Goal: Task Accomplishment & Management: Manage account settings

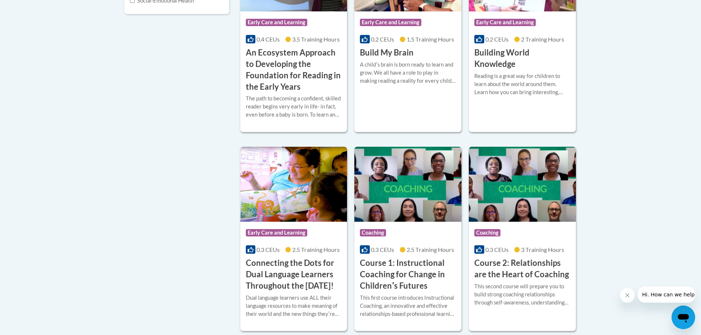
scroll to position [294, 0]
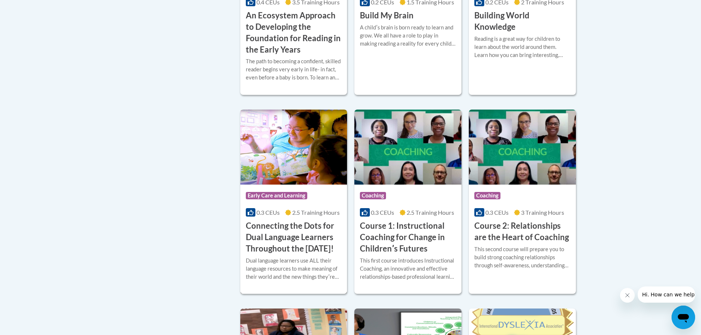
click at [303, 238] on h3 "Connecting the Dots for Dual Language Learners Throughout the [DATE]!" at bounding box center [294, 237] width 96 height 34
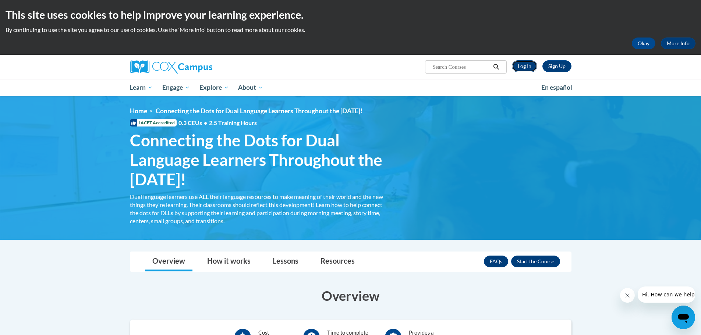
click at [521, 67] on link "Log In" at bounding box center [524, 66] width 25 height 12
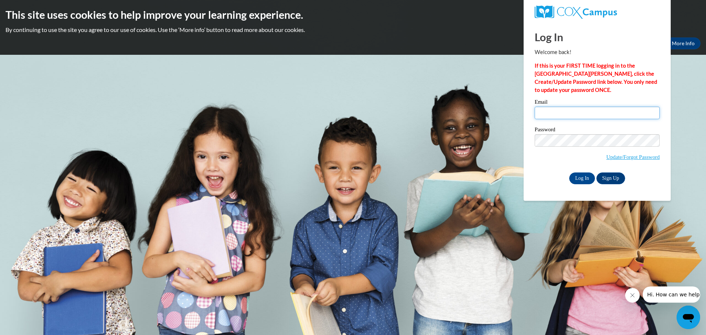
click at [553, 114] on input "Email" at bounding box center [597, 113] width 125 height 13
click at [554, 114] on input "maria,tavares@bostonabcd.org" at bounding box center [597, 113] width 125 height 13
type input "maria.tavares@bostonabcd.org"
click at [577, 177] on input "Log In" at bounding box center [582, 178] width 26 height 12
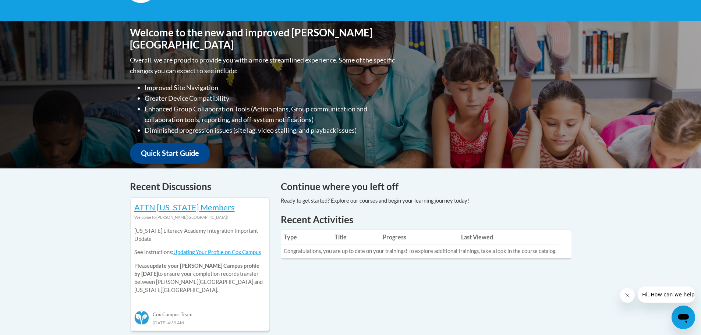
scroll to position [110, 0]
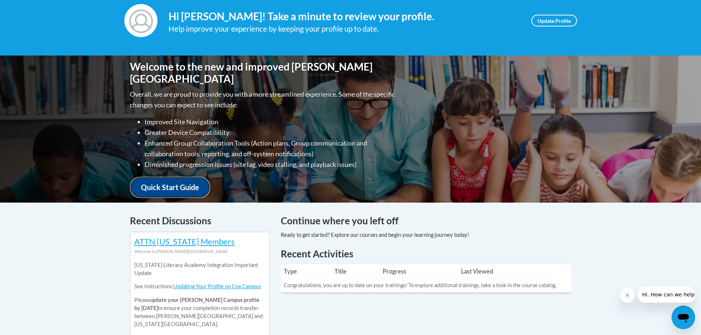
click at [184, 180] on link "Quick Start Guide" at bounding box center [170, 187] width 80 height 21
